Goal: Transaction & Acquisition: Purchase product/service

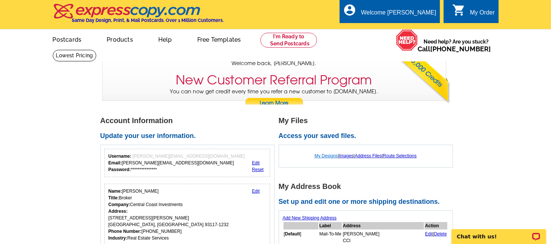
click at [322, 155] on link "My Designs" at bounding box center [326, 155] width 23 height 5
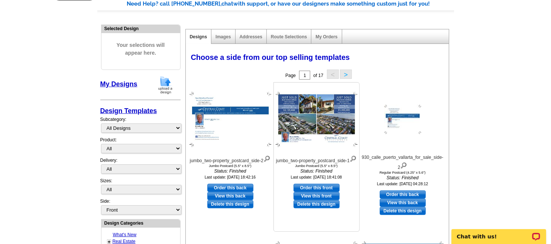
scroll to position [74, 0]
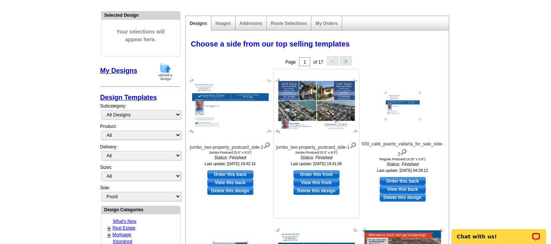
click at [315, 177] on link "Order this front" at bounding box center [317, 174] width 46 height 8
select select "2"
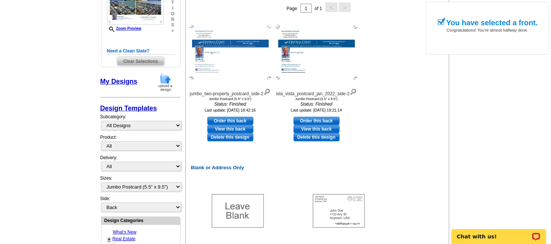
scroll to position [149, 0]
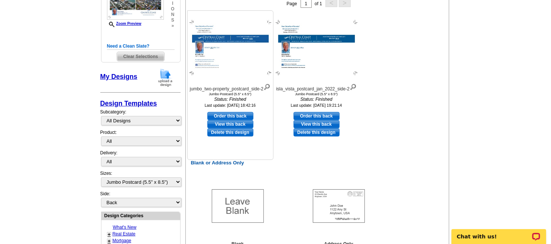
click at [225, 119] on link "Order this back" at bounding box center [230, 116] width 46 height 8
select select "front"
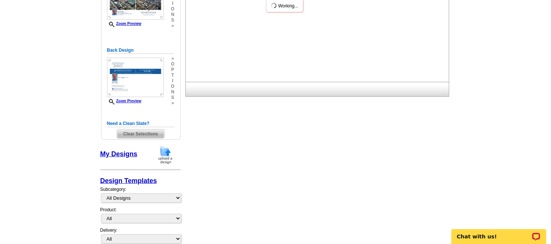
scroll to position [0, 0]
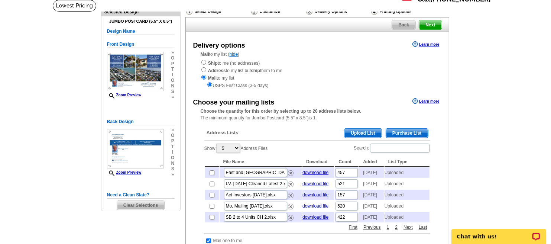
scroll to position [74, 0]
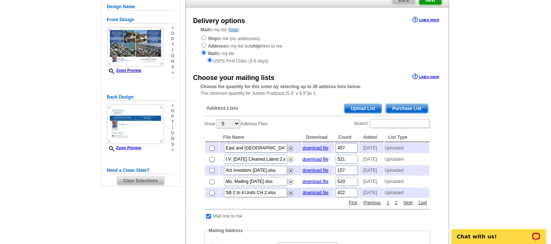
click at [213, 162] on input "checkbox" at bounding box center [212, 159] width 5 height 5
checkbox input "true"
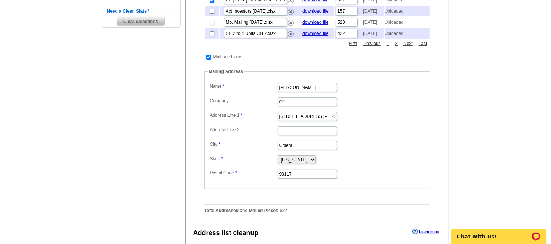
scroll to position [223, 0]
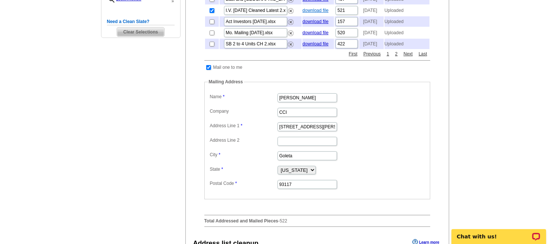
click at [315, 13] on link "download file" at bounding box center [316, 10] width 26 height 5
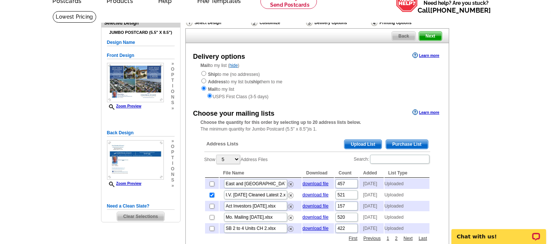
scroll to position [0, 0]
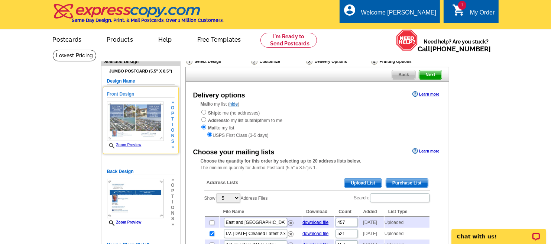
click at [132, 144] on link "Zoom Preview" at bounding box center [124, 145] width 35 height 4
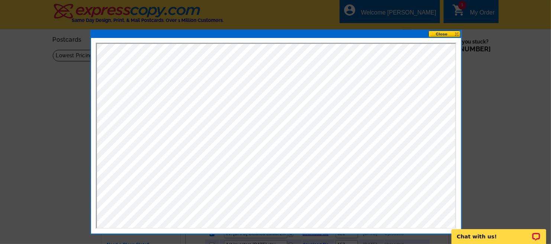
click at [441, 31] on button at bounding box center [445, 33] width 33 height 7
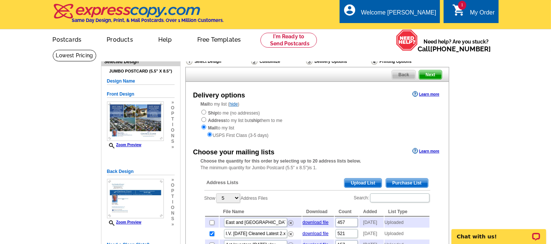
click at [363, 181] on span "Upload List" at bounding box center [363, 182] width 37 height 9
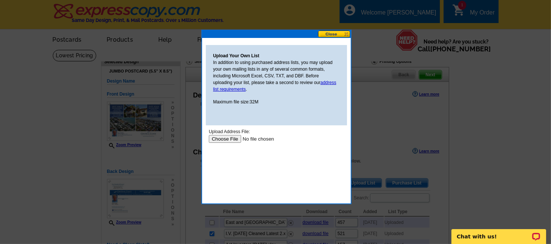
click at [222, 136] on input "file" at bounding box center [256, 139] width 94 height 8
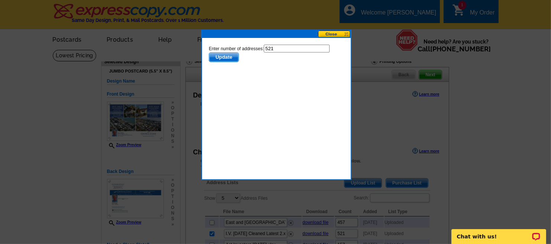
click at [278, 48] on input "521" at bounding box center [297, 48] width 66 height 8
type input "520"
click at [227, 56] on span "Update" at bounding box center [223, 56] width 29 height 9
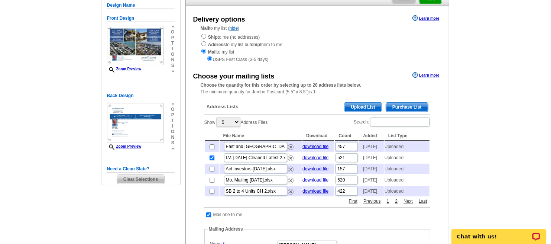
scroll to position [132, 0]
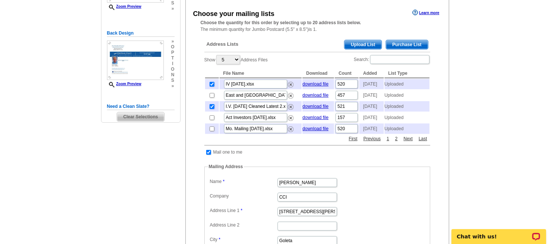
click at [212, 109] on input "checkbox" at bounding box center [212, 106] width 5 height 5
checkbox input "false"
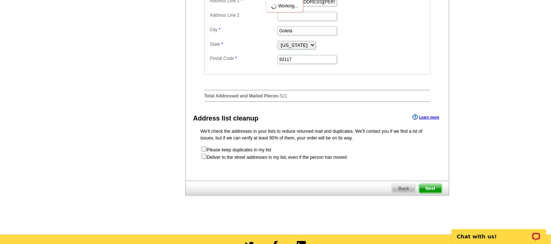
scroll to position [361, 0]
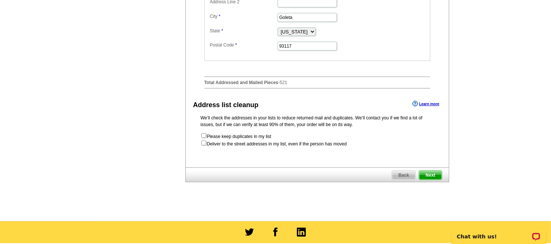
click at [432, 180] on span "Next" at bounding box center [430, 175] width 22 height 9
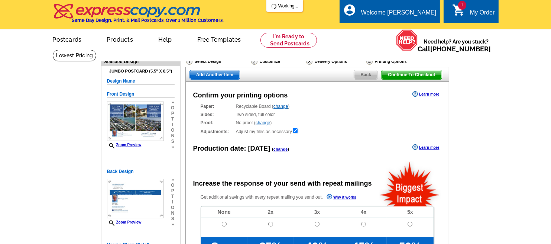
radio input "false"
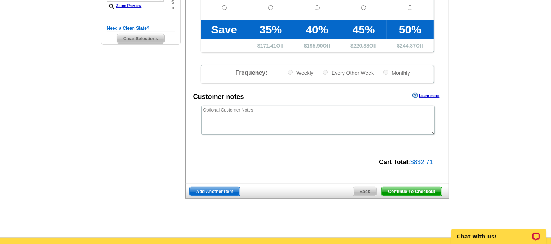
scroll to position [223, 0]
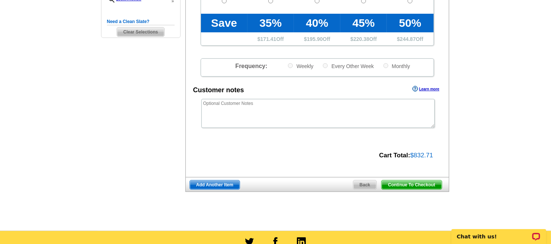
click at [402, 185] on span "Continue To Checkout" at bounding box center [412, 184] width 60 height 9
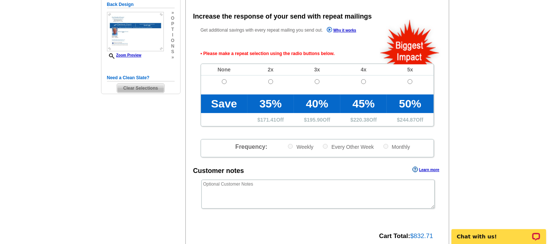
scroll to position [167, 0]
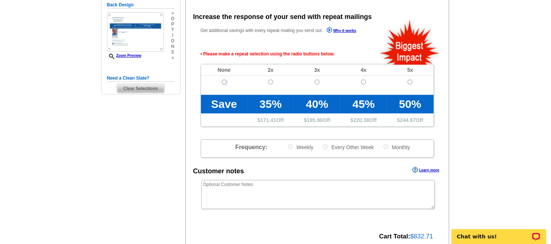
click at [223, 83] on input "radio" at bounding box center [224, 82] width 5 height 5
radio input "true"
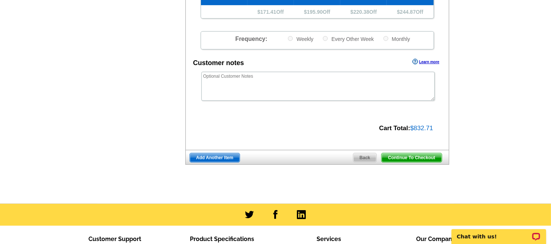
scroll to position [278, 0]
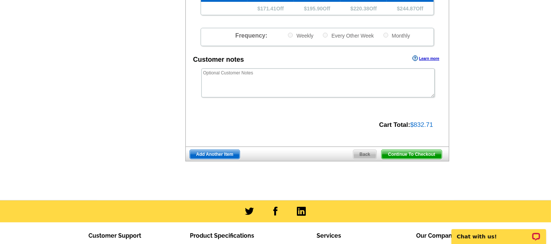
click at [413, 155] on span "Continue To Checkout" at bounding box center [412, 154] width 60 height 9
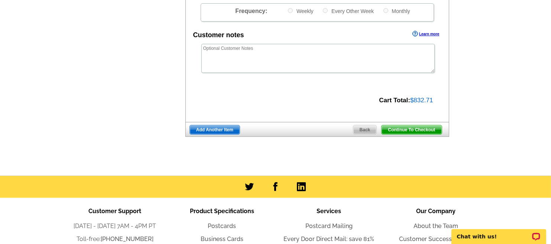
scroll to position [253, 0]
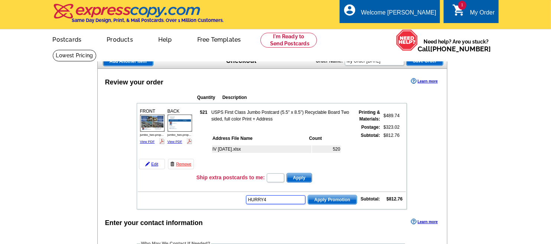
type input "HURRY40"
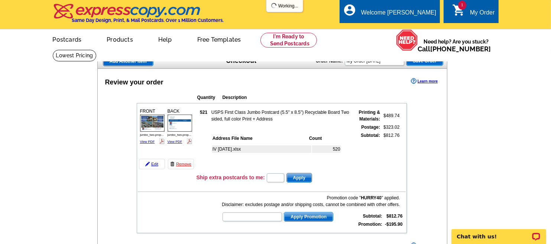
click at [269, 195] on div "Promotion code " HURRY40 " applied. Disclaimer: excludes postage and/or shippin…" at bounding box center [311, 200] width 178 height 13
click at [251, 215] on input "text" at bounding box center [252, 216] width 59 height 9
type input "SMS60r"
click at [306, 214] on span "Apply Promotion" at bounding box center [308, 216] width 49 height 9
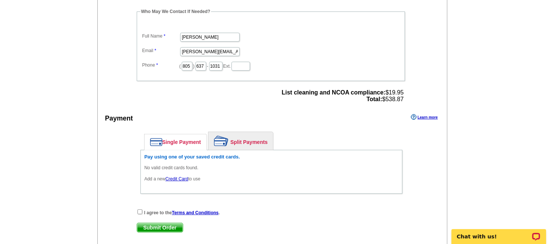
scroll to position [260, 0]
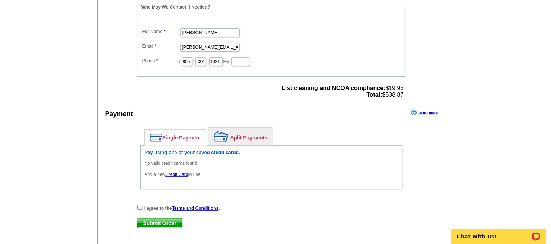
click at [140, 205] on input "checkbox" at bounding box center [140, 207] width 5 height 5
checkbox input "true"
click at [155, 220] on span "Submit Order" at bounding box center [160, 223] width 46 height 9
click at [177, 172] on link "Credit Card" at bounding box center [176, 174] width 23 height 5
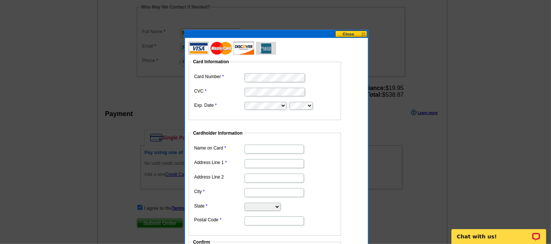
click at [269, 146] on input "Name on Card" at bounding box center [274, 149] width 59 height 9
type input "Brian Bailey"
click at [259, 161] on input "Address Line 1" at bounding box center [274, 163] width 59 height 9
type input "280 King Daniel Lane"
type input "Goleta"
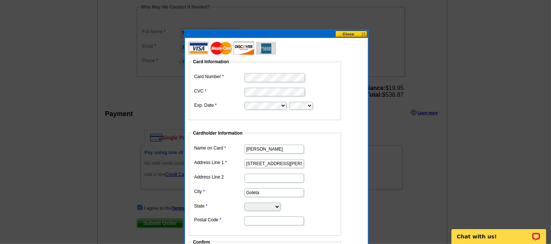
select select "CA"
type input "93117"
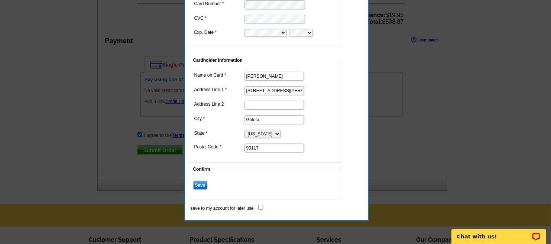
scroll to position [335, 0]
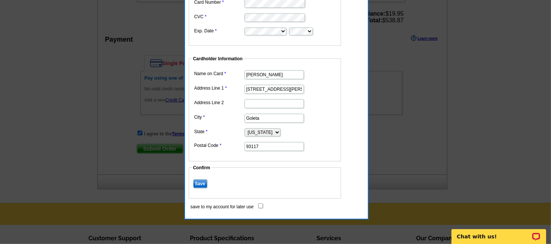
click at [199, 182] on input "Save" at bounding box center [200, 183] width 14 height 9
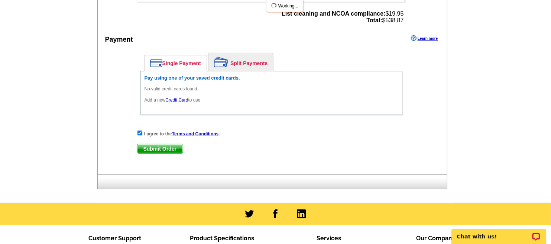
click at [158, 146] on div "I agree to the Terms and Conditions . Submit Order Submit Order" at bounding box center [272, 145] width 270 height 30
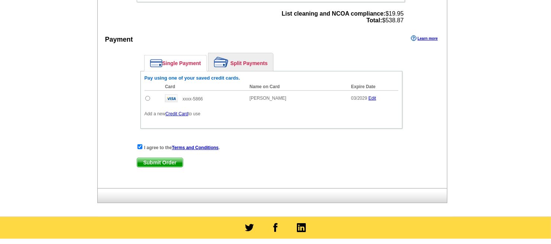
click at [157, 158] on span "Submit Order" at bounding box center [160, 162] width 46 height 9
click at [174, 111] on link "Credit Card" at bounding box center [176, 113] width 23 height 5
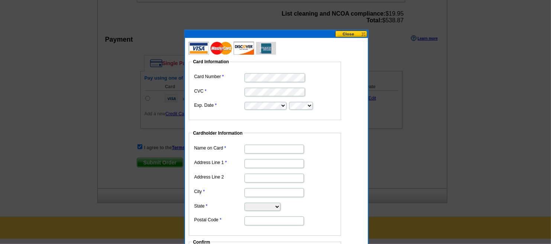
click at [257, 146] on input "Name on Card" at bounding box center [274, 149] width 59 height 9
type input "Brian Bailey"
type input "280 King Daniel Lane"
type input "Goleta"
select select "CA"
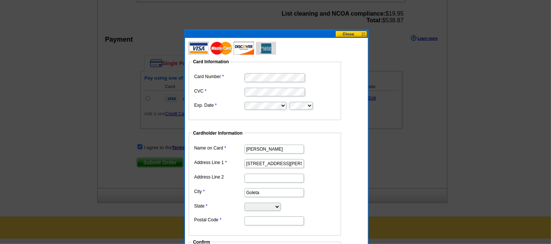
type input "93117"
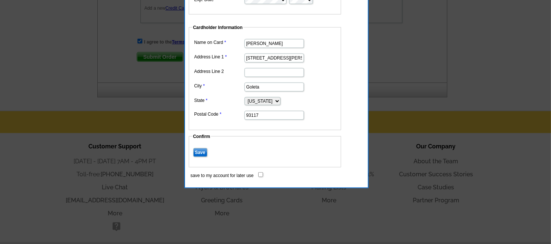
scroll to position [446, 0]
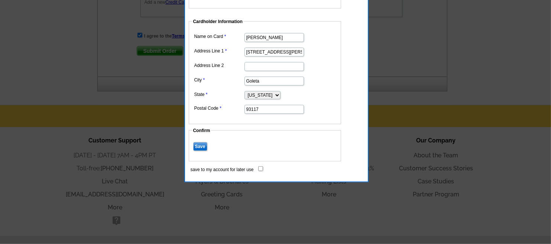
click at [198, 144] on input "Save" at bounding box center [200, 146] width 14 height 9
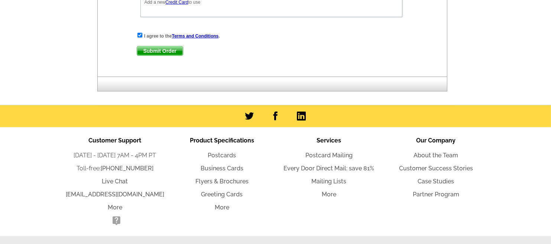
click at [163, 46] on span "Submit Order" at bounding box center [160, 50] width 46 height 9
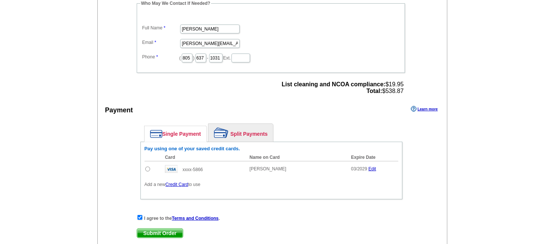
scroll to position [260, 0]
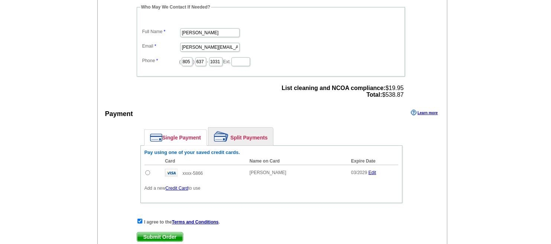
click at [147, 170] on input "radio" at bounding box center [147, 172] width 5 height 5
radio input "true"
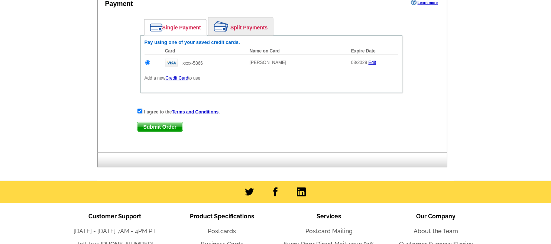
scroll to position [372, 0]
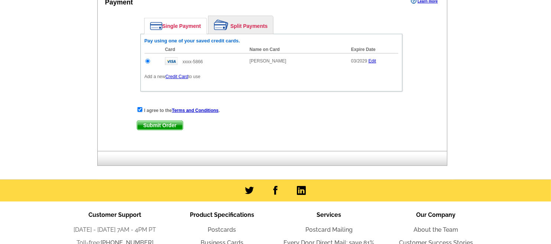
click at [152, 121] on span "Submit Order" at bounding box center [160, 125] width 46 height 9
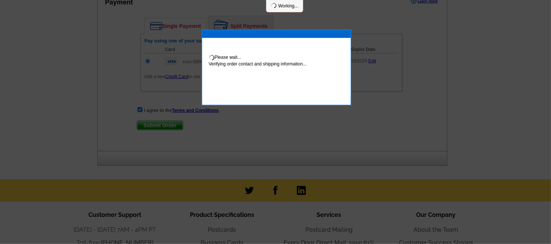
scroll to position [409, 0]
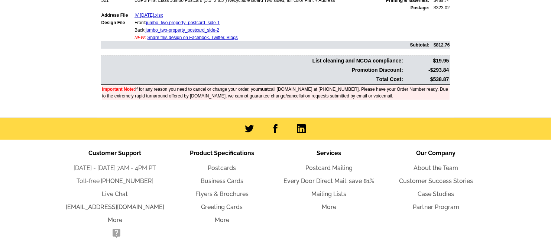
scroll to position [297, 0]
